Goal: Task Accomplishment & Management: Use online tool/utility

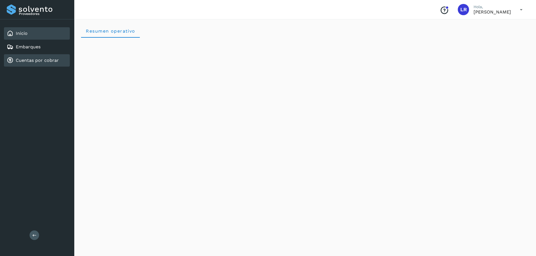
click at [47, 57] on div "Cuentas por cobrar" at bounding box center [33, 60] width 52 height 7
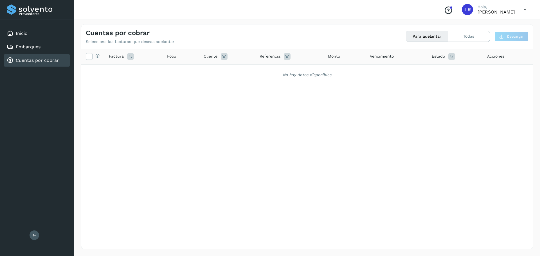
click at [419, 38] on button "Para adelantar" at bounding box center [427, 36] width 42 height 10
click at [460, 38] on button "Todas" at bounding box center [469, 36] width 42 height 10
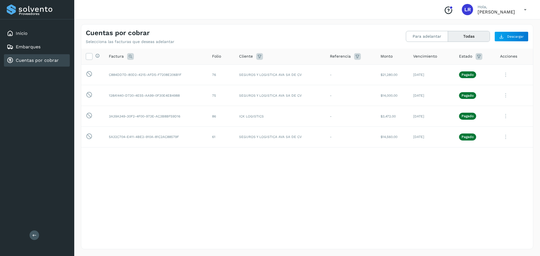
click at [233, 230] on div "Selecciona todas las facturas disponibles para adelanto Factura Folio Cliente R…" at bounding box center [307, 149] width 452 height 200
